Goal: Task Accomplishment & Management: Complete application form

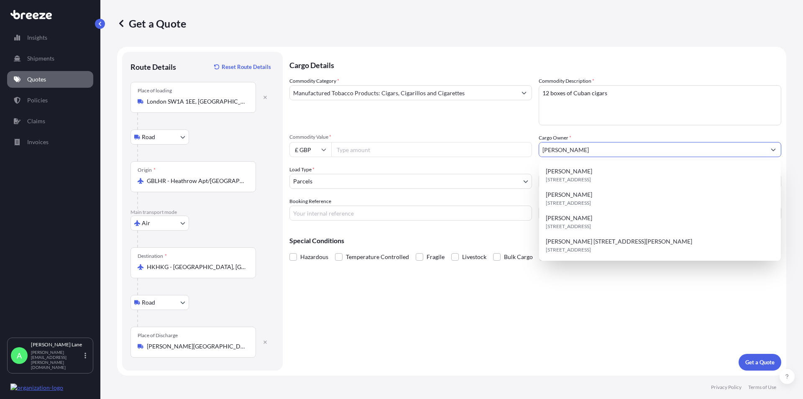
select select "Road"
select select "Air"
select select "Road"
select select "3"
click at [470, 335] on div "Cargo Details Commodity Category * Manufactured Tobacco Products: Cigars, Cigar…" at bounding box center [535, 211] width 492 height 319
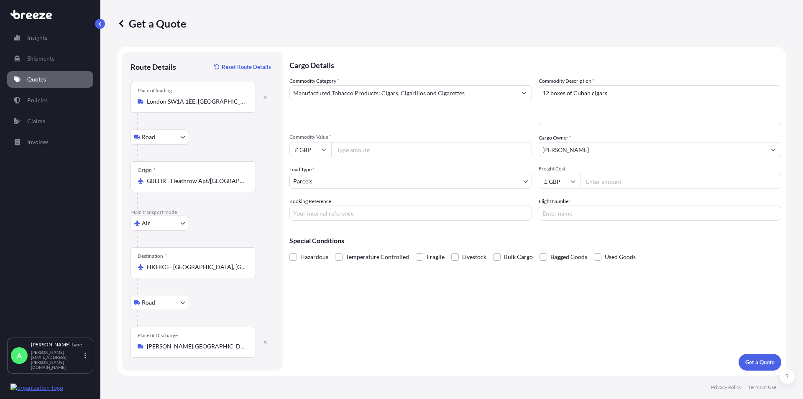
click at [557, 152] on input "[PERSON_NAME]" at bounding box center [652, 149] width 227 height 15
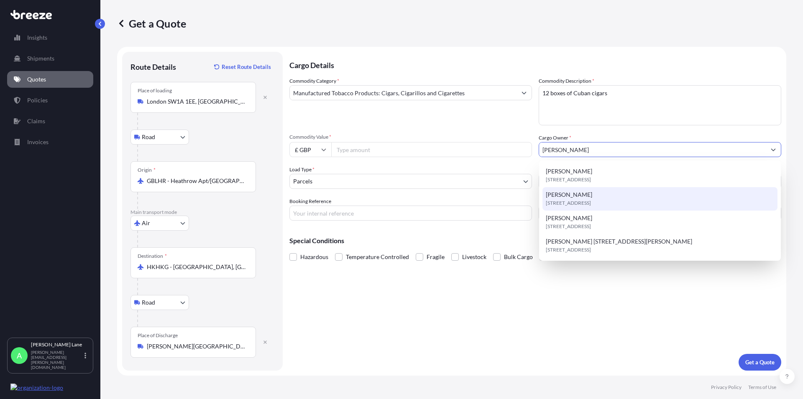
click at [580, 202] on span "[STREET_ADDRESS]" at bounding box center [568, 203] width 45 height 8
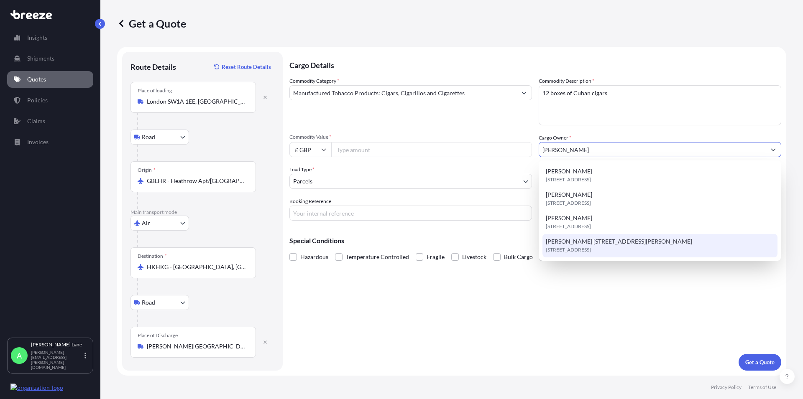
drag, startPoint x: 562, startPoint y: 300, endPoint x: 565, endPoint y: 289, distance: 10.8
click at [562, 298] on div "Cargo Details Commodity Category * Manufactured Tobacco Products: Cigars, Cigar…" at bounding box center [535, 211] width 492 height 319
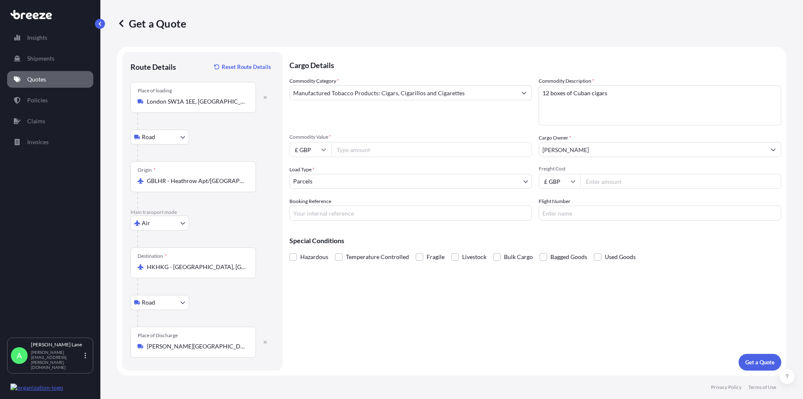
click at [603, 184] on input "Freight Cost" at bounding box center [680, 181] width 201 height 15
type input "375.59"
click at [301, 212] on input "Booking Reference" at bounding box center [410, 213] width 243 height 15
paste input "1896437"
type input "1896437"
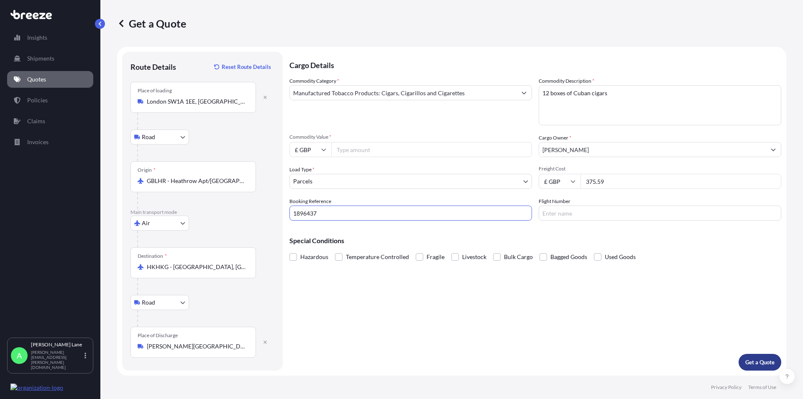
click at [751, 357] on button "Get a Quote" at bounding box center [759, 362] width 43 height 17
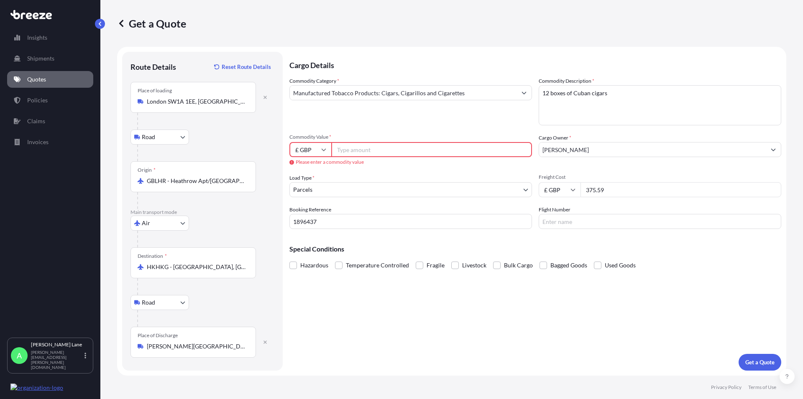
click at [347, 148] on input "Commodity Value *" at bounding box center [431, 149] width 201 height 15
click at [345, 151] on input "Commodity Value *" at bounding box center [431, 149] width 201 height 15
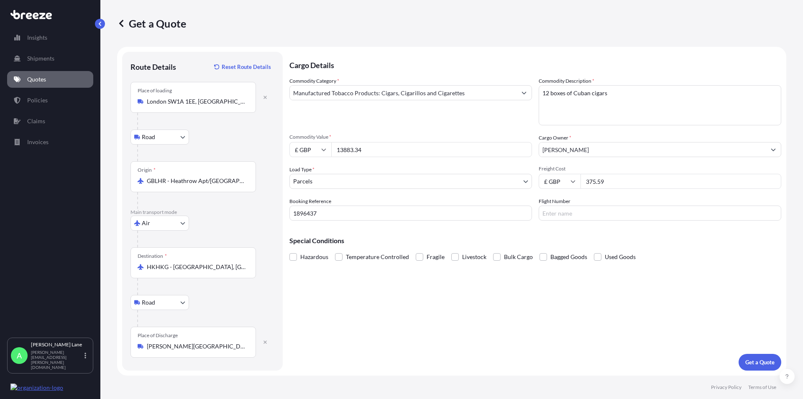
type input "13883.34"
click at [763, 363] on p "Get a Quote" at bounding box center [759, 362] width 29 height 8
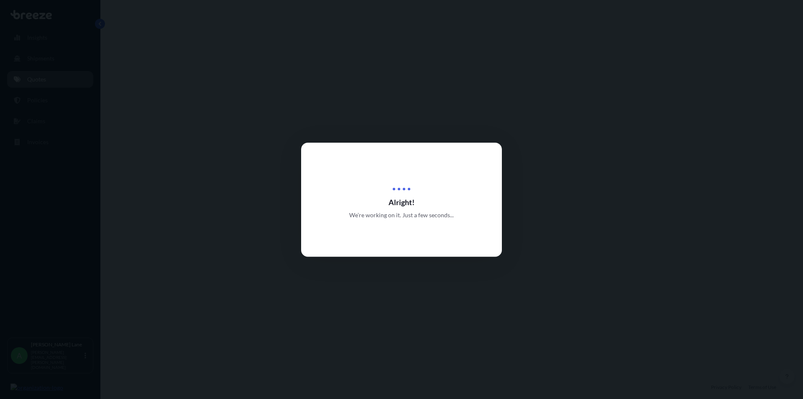
select select "Road"
select select "Air"
select select "Road"
select select "3"
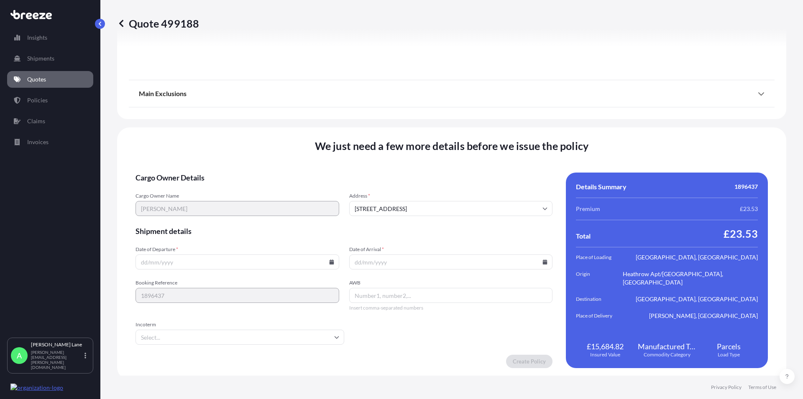
scroll to position [1094, 0]
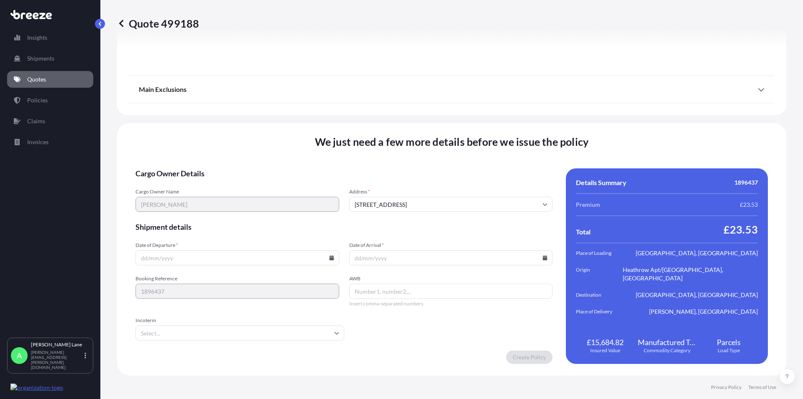
click at [254, 257] on input "Date of Departure *" at bounding box center [237, 257] width 204 height 15
click at [329, 257] on icon at bounding box center [331, 258] width 5 height 5
click at [197, 184] on button "16" at bounding box center [197, 183] width 13 height 13
type input "[DATE]"
click at [537, 258] on input "Date of Arrival *" at bounding box center [451, 257] width 204 height 15
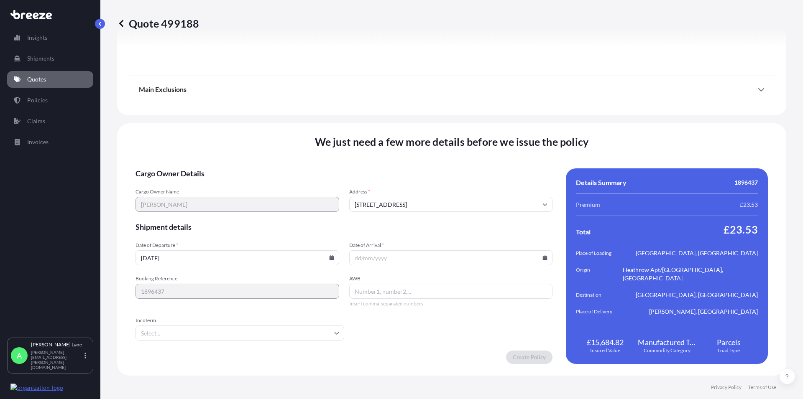
click at [543, 258] on icon at bounding box center [545, 258] width 5 height 5
click at [467, 184] on button "19" at bounding box center [466, 183] width 13 height 13
type input "[DATE]"
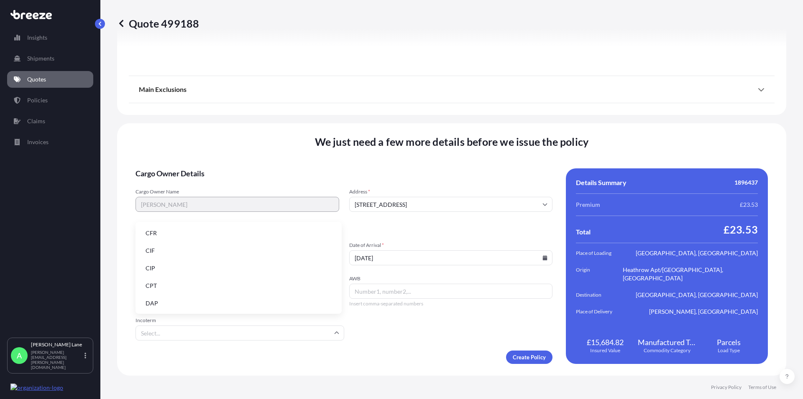
click at [317, 329] on input "Incoterm" at bounding box center [239, 333] width 209 height 15
drag, startPoint x: 163, startPoint y: 301, endPoint x: 177, endPoint y: 301, distance: 14.2
click at [164, 301] on li "DAP" at bounding box center [238, 304] width 199 height 16
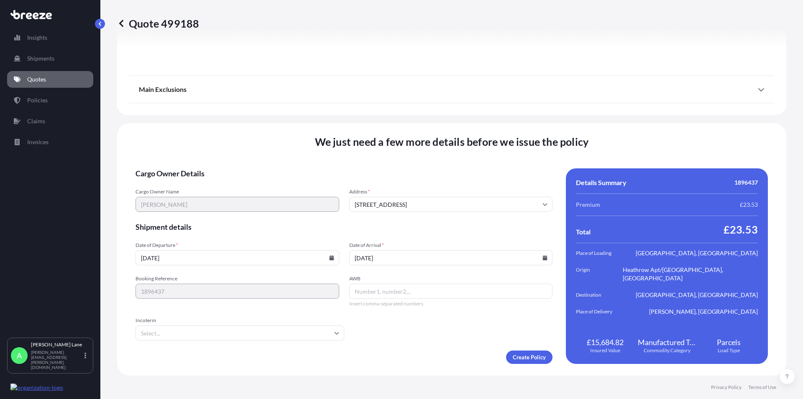
type input "DAP"
click at [372, 290] on input "AWB" at bounding box center [451, 291] width 204 height 15
paste input "1482253290"
type input "1482253290"
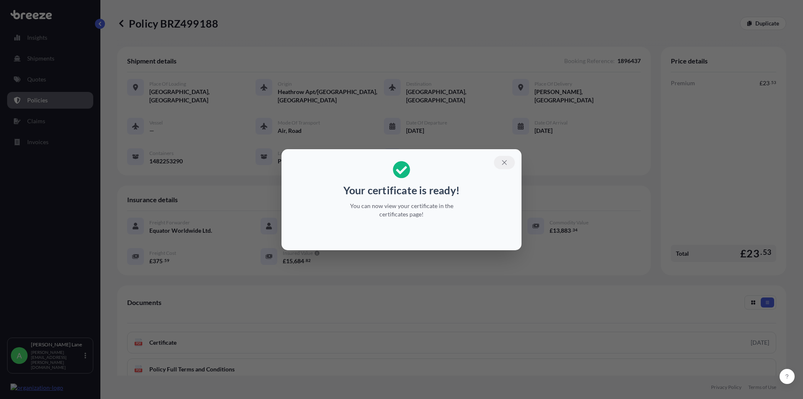
click at [504, 164] on icon "button" at bounding box center [505, 163] width 8 height 8
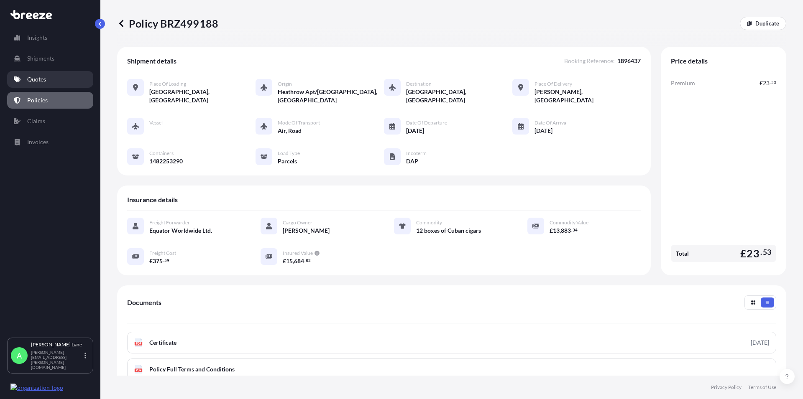
click at [34, 77] on p "Quotes" at bounding box center [36, 79] width 19 height 8
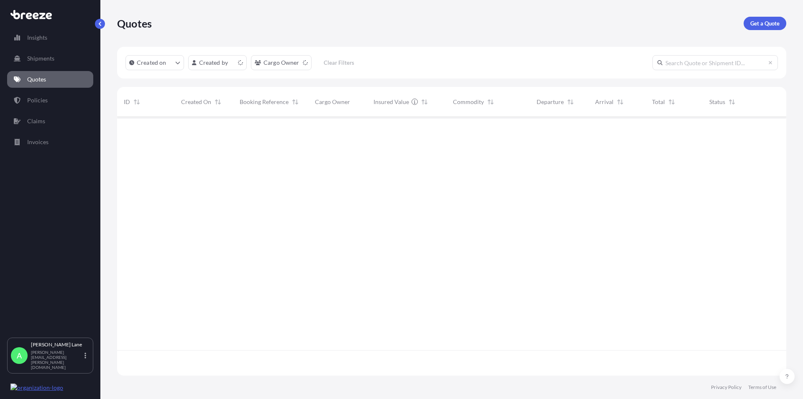
scroll to position [256, 662]
click at [756, 23] on p "Get a Quote" at bounding box center [764, 23] width 29 height 8
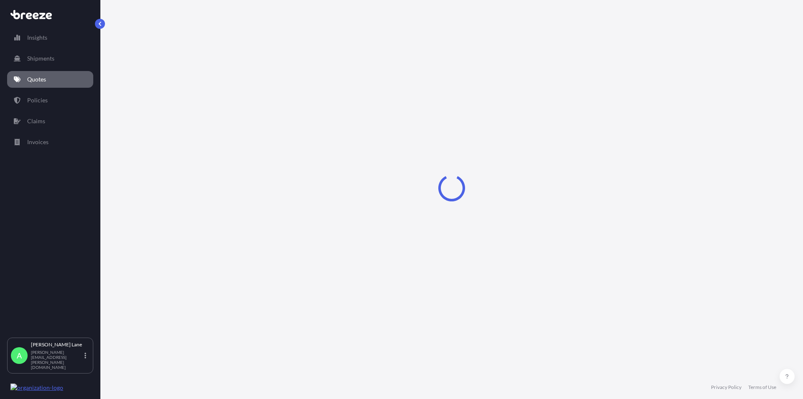
select select "Road"
select select "1"
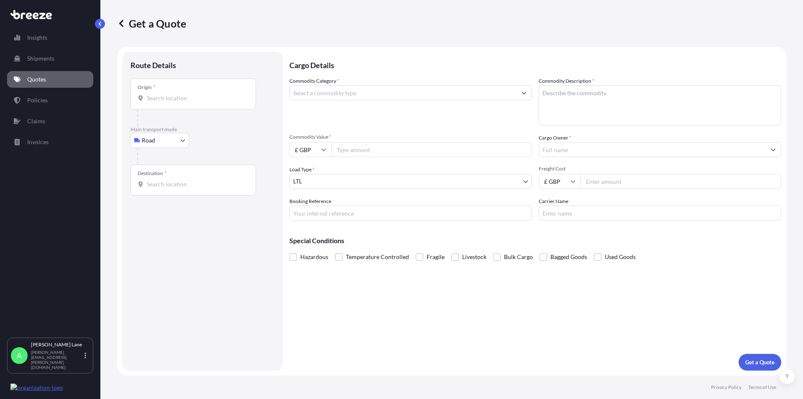
click at [143, 99] on icon at bounding box center [141, 98] width 6 height 6
click at [147, 99] on input "Origin *" at bounding box center [196, 98] width 99 height 8
click at [164, 92] on div "Origin *" at bounding box center [192, 94] width 125 height 31
click at [164, 94] on input "Origin * Please select an origin" at bounding box center [196, 98] width 99 height 8
click at [155, 102] on input "Origin * Please select an origin" at bounding box center [196, 98] width 99 height 8
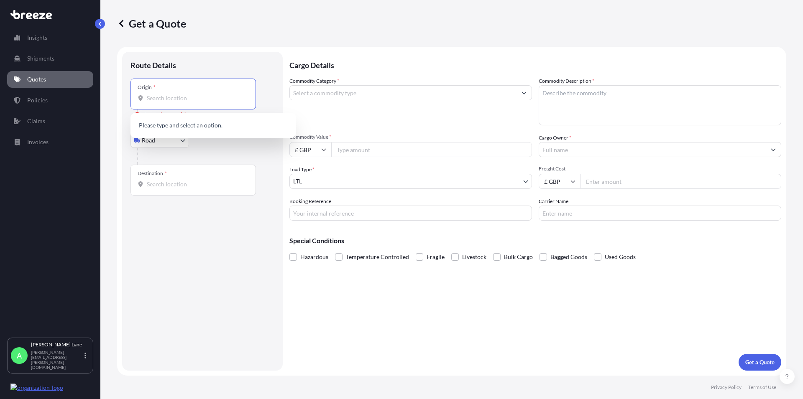
paste input "NW6 4QL"
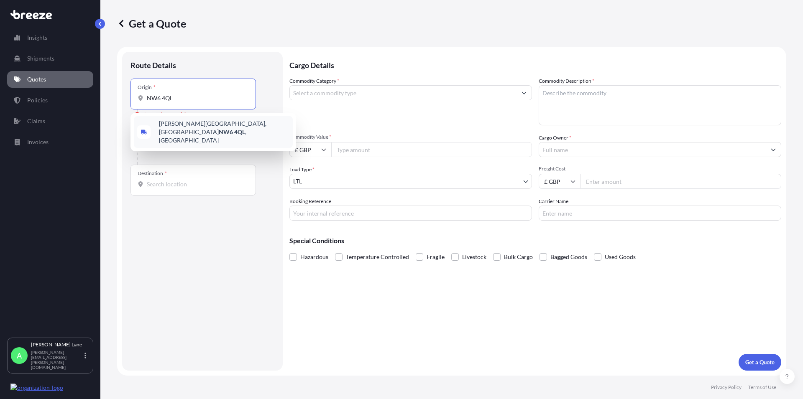
click at [187, 130] on span "[PERSON_NAME][STREET_ADDRESS]" at bounding box center [224, 132] width 130 height 25
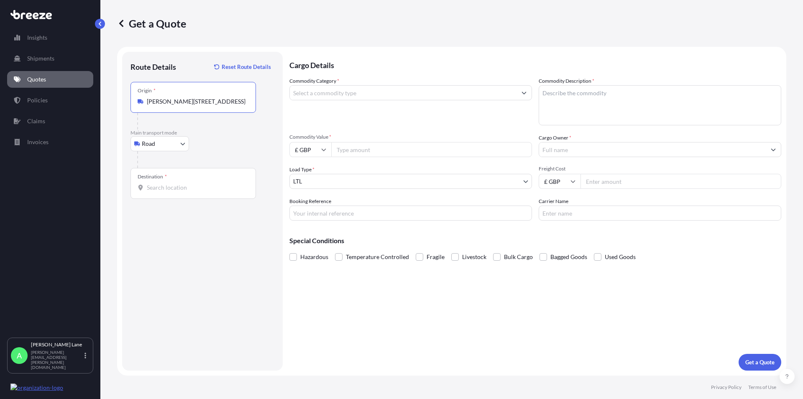
type input "[PERSON_NAME][STREET_ADDRESS]"
click at [178, 183] on div "Destination *" at bounding box center [192, 183] width 125 height 31
click at [178, 184] on input "Destination *" at bounding box center [196, 188] width 99 height 8
click at [154, 181] on div "Destination *" at bounding box center [192, 183] width 125 height 31
click at [154, 184] on input "Destination * Please select a destination" at bounding box center [196, 188] width 99 height 8
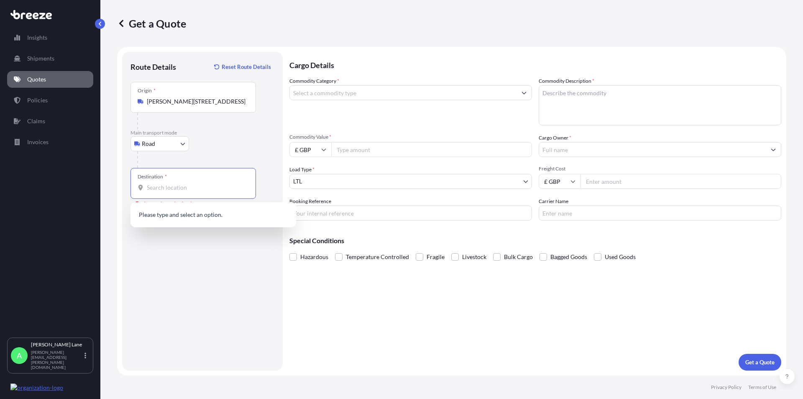
paste input "SG13 7DT"
click at [210, 217] on span "[STREET_ADDRESS]" at bounding box center [224, 217] width 130 height 17
type input "[STREET_ADDRESS]"
click at [328, 92] on input "Commodity Category *" at bounding box center [403, 92] width 227 height 15
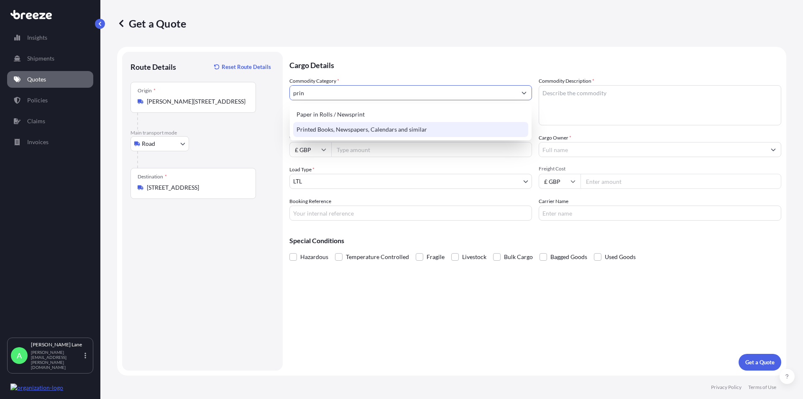
click at [346, 126] on div "Printed Books, Newspapers, Calendars and similar" at bounding box center [410, 129] width 235 height 15
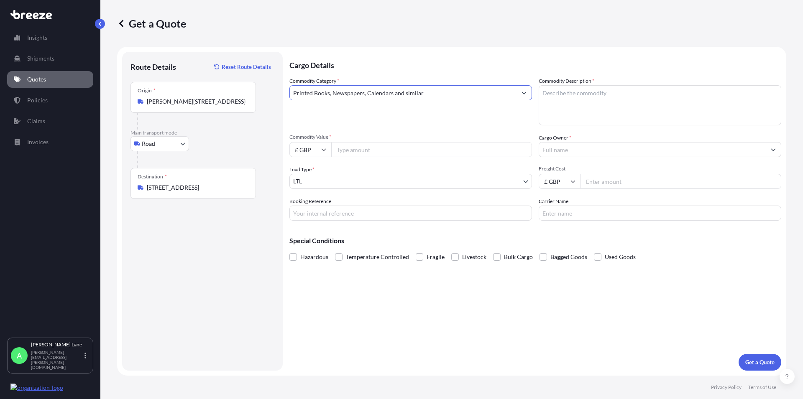
type input "Printed Books, Newspapers, Calendars and similar"
click at [563, 95] on textarea "Commodity Description *" at bounding box center [660, 105] width 243 height 40
type textarea "books"
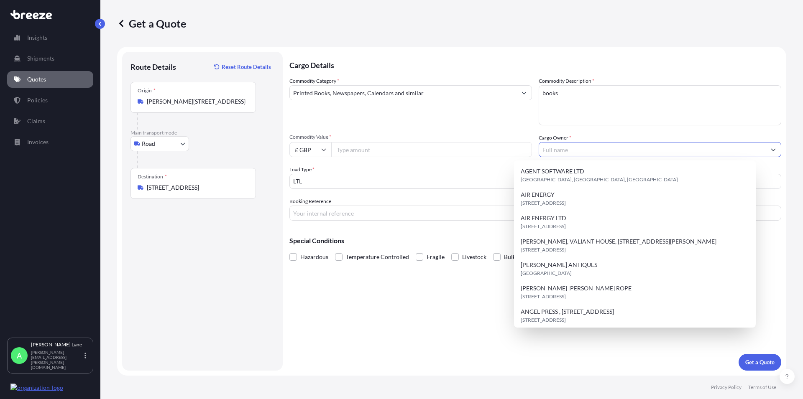
click at [558, 151] on input "Cargo Owner *" at bounding box center [652, 149] width 227 height 15
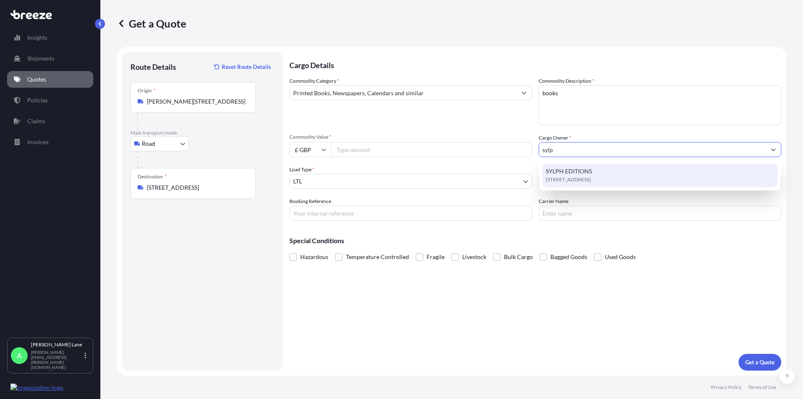
click at [562, 179] on span "[STREET_ADDRESS]" at bounding box center [568, 180] width 45 height 8
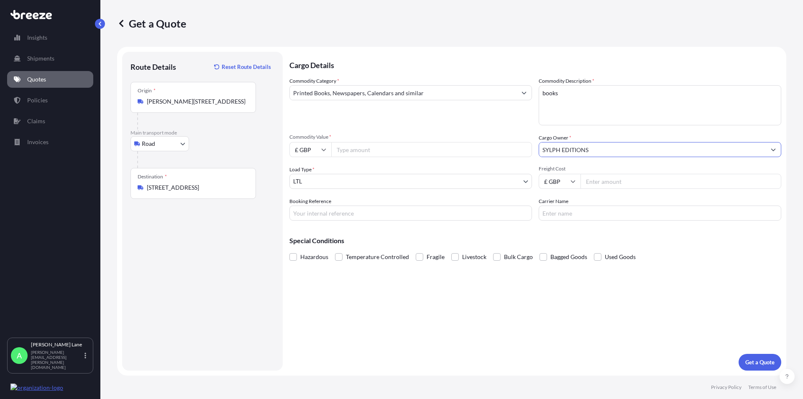
type input "SYLPH EDITIONS"
click at [325, 220] on input "Booking Reference" at bounding box center [410, 213] width 243 height 15
paste input "1896281"
type input "1896281"
click at [577, 218] on input "Carrier Name" at bounding box center [660, 213] width 243 height 15
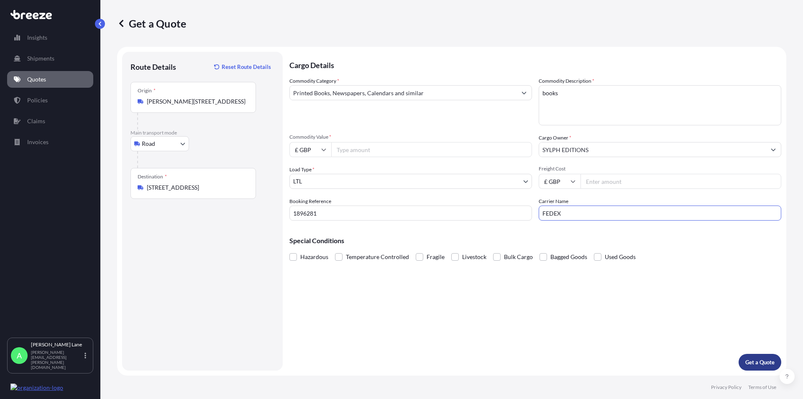
type input "FEDEX"
click at [749, 360] on p "Get a Quote" at bounding box center [759, 362] width 29 height 8
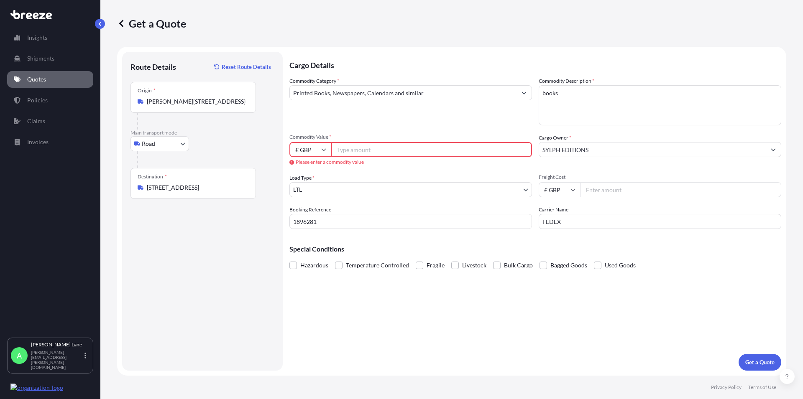
drag, startPoint x: 335, startPoint y: 152, endPoint x: 343, endPoint y: 152, distance: 7.9
click at [342, 152] on input "Commodity Value *" at bounding box center [431, 149] width 201 height 15
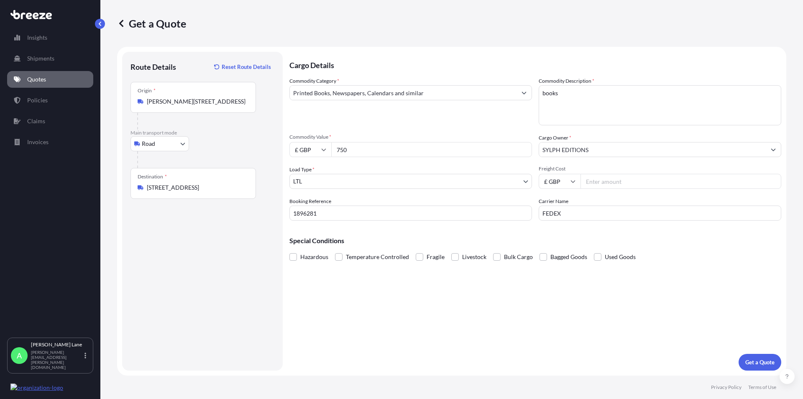
type input "750"
click at [599, 186] on input "Freight Cost" at bounding box center [680, 181] width 201 height 15
type input "37.53"
click at [540, 327] on div "Cargo Details Commodity Category * Printed Books, Newspapers, Calendars and sim…" at bounding box center [535, 211] width 492 height 319
click at [757, 362] on p "Get a Quote" at bounding box center [759, 362] width 29 height 8
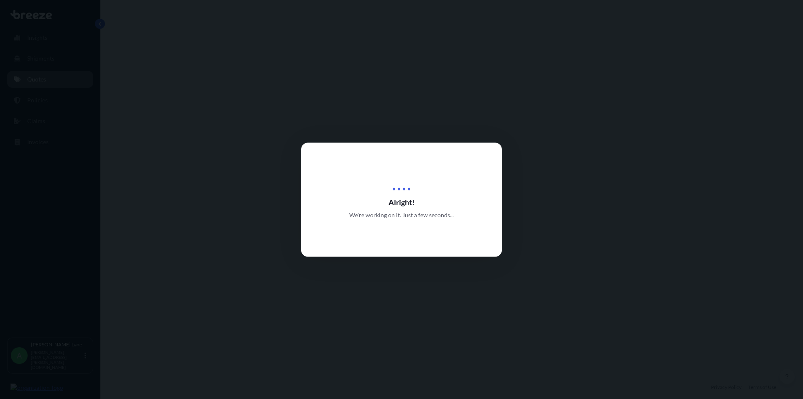
select select "Road"
select select "1"
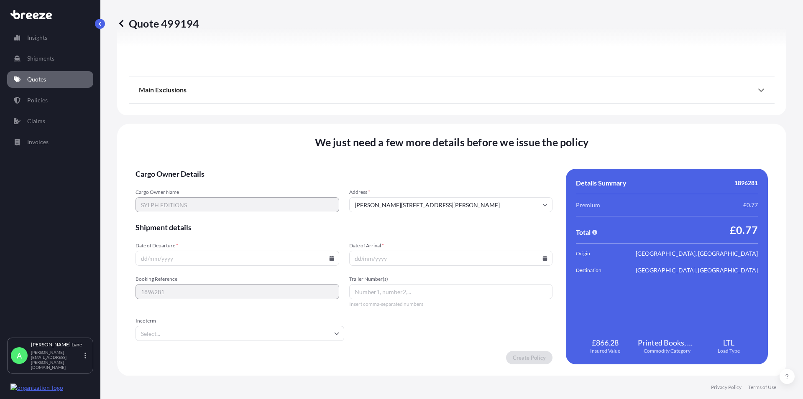
scroll to position [928, 0]
click at [331, 258] on icon at bounding box center [331, 258] width 5 height 5
click at [197, 184] on button "16" at bounding box center [197, 183] width 13 height 13
type input "[DATE]"
click at [542, 257] on icon at bounding box center [544, 258] width 5 height 5
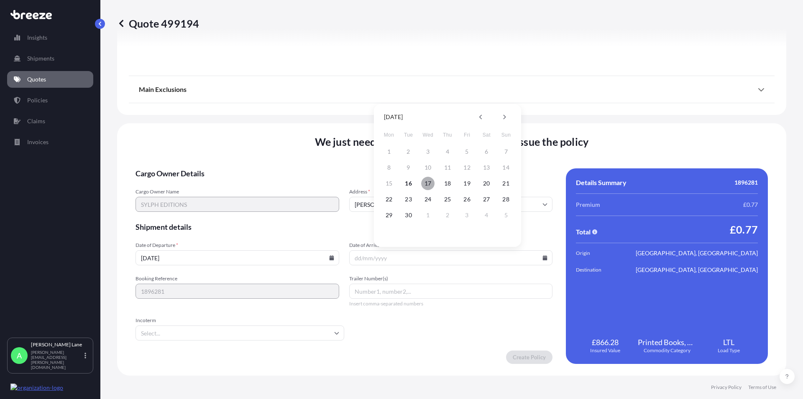
drag, startPoint x: 428, startPoint y: 184, endPoint x: 424, endPoint y: 278, distance: 94.2
click at [428, 184] on button "17" at bounding box center [427, 183] width 13 height 13
type input "[DATE]"
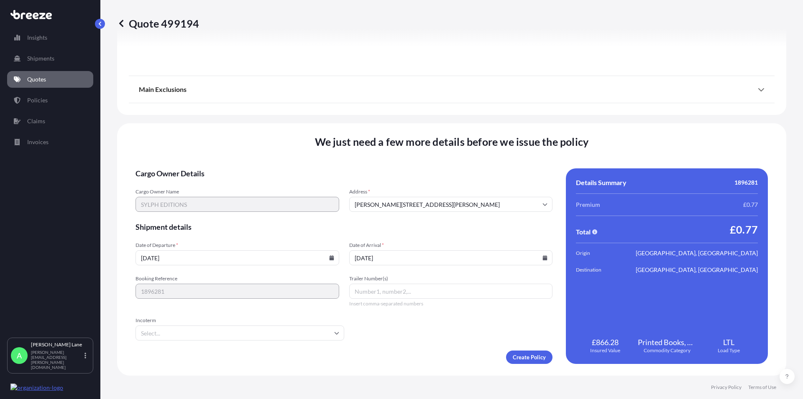
click at [370, 294] on input "Trailer Number(s)" at bounding box center [451, 291] width 204 height 15
paste input "393246160398"
type input "393246160398"
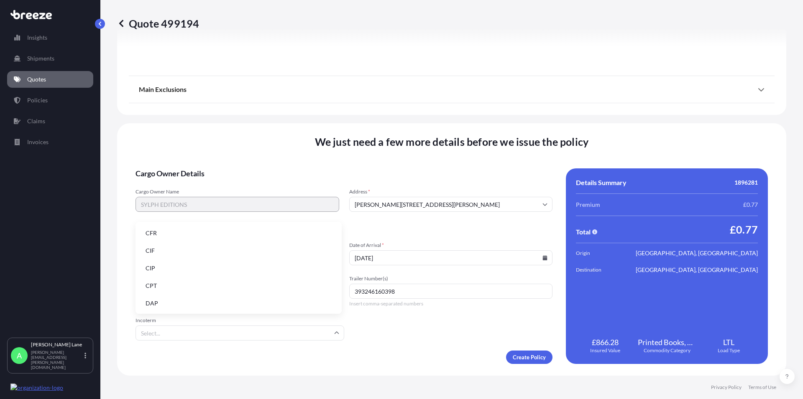
click at [309, 333] on input "Incoterm" at bounding box center [239, 333] width 209 height 15
click at [185, 304] on li "DAP" at bounding box center [238, 304] width 199 height 16
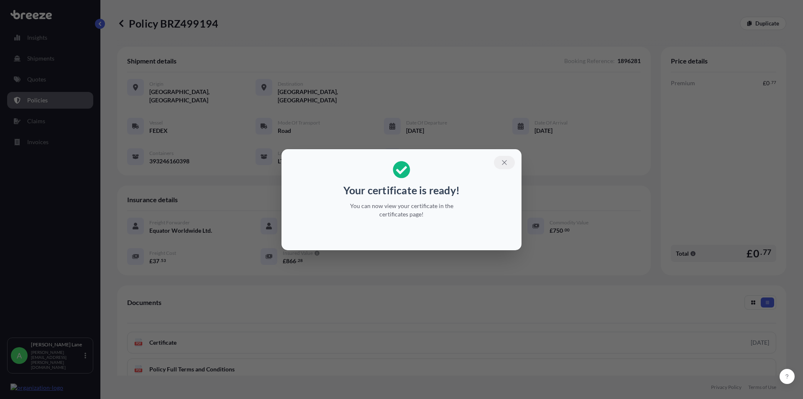
click at [502, 162] on icon "button" at bounding box center [505, 163] width 8 height 8
